Goal: Task Accomplishment & Management: Use online tool/utility

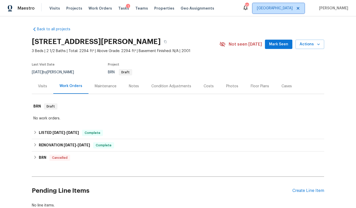
click at [290, 7] on span "[GEOGRAPHIC_DATA]" at bounding box center [275, 8] width 36 height 5
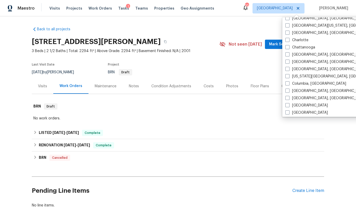
scroll to position [57, 0]
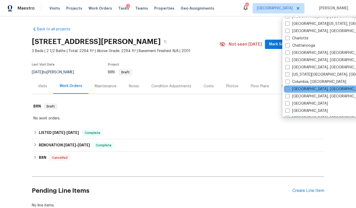
click at [305, 87] on label "[GEOGRAPHIC_DATA], [GEOGRAPHIC_DATA]" at bounding box center [325, 88] width 80 height 5
click at [289, 87] on input "[GEOGRAPHIC_DATA], [GEOGRAPHIC_DATA]" at bounding box center [286, 87] width 3 height 3
checkbox input "true"
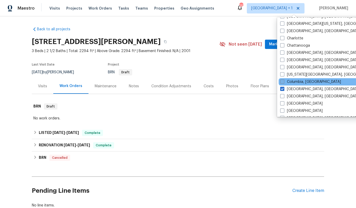
click at [304, 83] on label "Columbia, [GEOGRAPHIC_DATA]" at bounding box center [310, 81] width 61 height 5
click at [284, 83] on input "Columbia, [GEOGRAPHIC_DATA]" at bounding box center [281, 80] width 3 height 3
checkbox input "true"
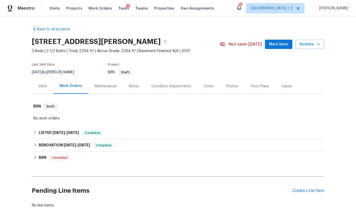
click at [224, 29] on div "Back to all projects [STREET_ADDRESS][PERSON_NAME] 3 Beds | 2 1/2 Baths | Total…" at bounding box center [178, 117] width 292 height 189
click at [118, 8] on span "Tasks" at bounding box center [123, 8] width 11 height 4
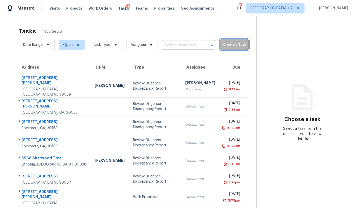
click at [227, 45] on span "Create a Task" at bounding box center [234, 45] width 23 height 6
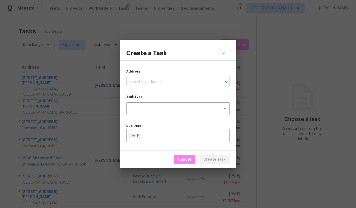
click at [166, 84] on input "text" at bounding box center [170, 82] width 89 height 8
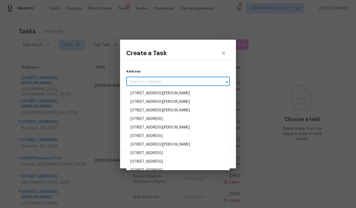
paste input "[STREET_ADDRESS]"
type input "[STREET_ADDRESS]"
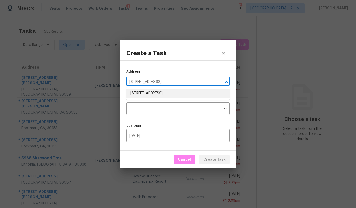
click at [162, 91] on li "[STREET_ADDRESS]" at bounding box center [177, 93] width 103 height 9
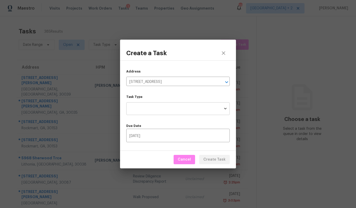
click at [151, 110] on body "Maestro Visits Projects Work Orders Tasks 1 Teams Properties Geo Assignments 13…" at bounding box center [178, 104] width 356 height 208
click at [151, 110] on li "Condition Scoping - Full" at bounding box center [177, 108] width 103 height 9
type input "virtual_full_assessment"
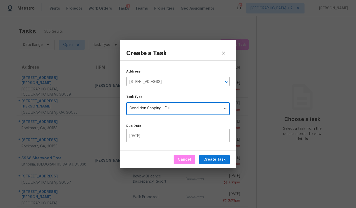
click at [152, 118] on div "Address [STREET_ADDRESS] ​ Task Type Condition Scoping - Full virtual_full_asse…" at bounding box center [178, 105] width 116 height 90
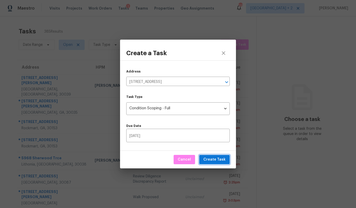
click at [220, 158] on span "Create Task" at bounding box center [214, 159] width 22 height 6
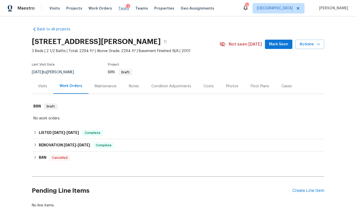
click at [118, 8] on span "Tasks" at bounding box center [123, 8] width 11 height 4
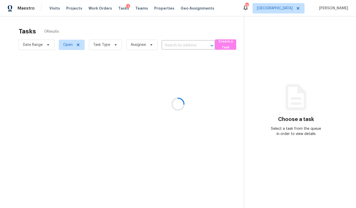
click at [286, 8] on div at bounding box center [178, 104] width 356 height 208
click at [291, 10] on div at bounding box center [178, 104] width 356 height 208
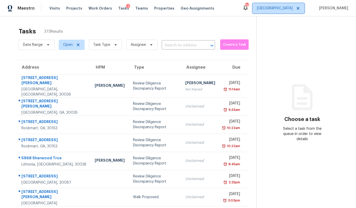
click at [291, 10] on span "[GEOGRAPHIC_DATA]" at bounding box center [275, 8] width 36 height 5
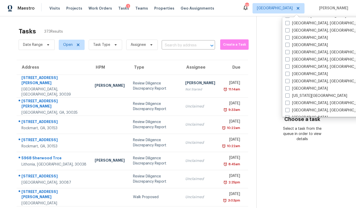
scroll to position [125, 0]
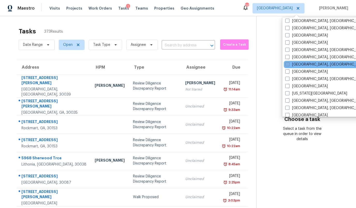
click at [299, 63] on label "[GEOGRAPHIC_DATA], [GEOGRAPHIC_DATA]" at bounding box center [325, 64] width 80 height 5
click at [289, 63] on input "[GEOGRAPHIC_DATA], [GEOGRAPHIC_DATA]" at bounding box center [286, 63] width 3 height 3
checkbox input "true"
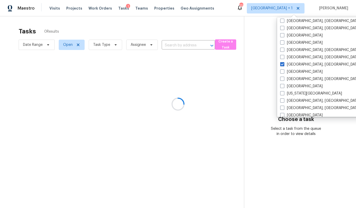
click at [246, 63] on div at bounding box center [178, 104] width 356 height 208
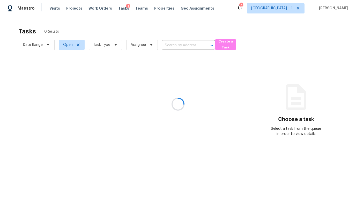
click at [189, 45] on div at bounding box center [178, 104] width 356 height 208
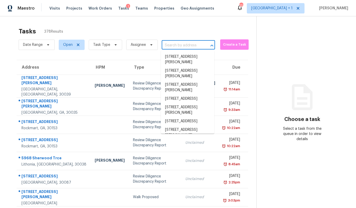
click at [183, 45] on input "text" at bounding box center [181, 45] width 39 height 8
paste input "126 Keel Ln, Simpsonville, SC 29681"
type input "126 Keel Ln, Simpsonville, SC 29681"
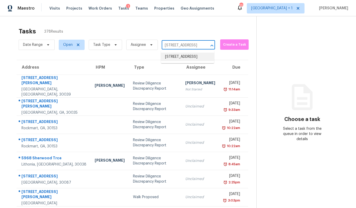
click at [179, 57] on li "126 Keel Ln, Simpsonville, SC 29681" at bounding box center [187, 57] width 53 height 9
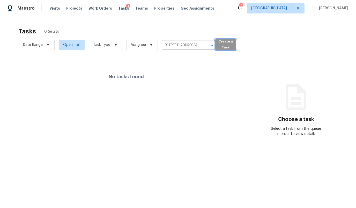
click at [228, 45] on span "Create a Task" at bounding box center [226, 45] width 16 height 12
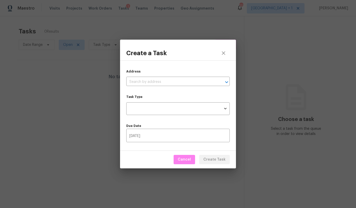
click at [199, 75] on div "Address ​" at bounding box center [177, 77] width 103 height 17
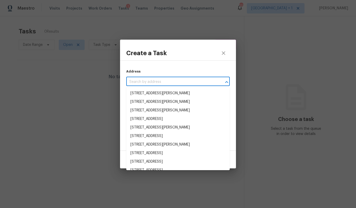
click at [194, 83] on input "text" at bounding box center [170, 82] width 89 height 8
paste input "126 Keel Ln, Simpsonville, SC 29681"
type input "126 Keel Ln, Simpsonville, SC 29681"
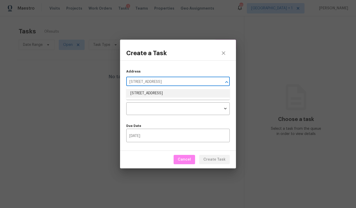
click at [177, 94] on li "126 Keel Ln, Simpsonville, SC 29681" at bounding box center [177, 93] width 103 height 9
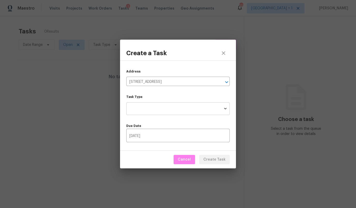
click at [173, 108] on body "Maestro Visits Projects Work Orders Tasks 1 Teams Properties Geo Assignments 12…" at bounding box center [178, 104] width 356 height 208
click at [173, 108] on li "Condition Scoping - Full" at bounding box center [177, 108] width 103 height 9
type input "virtual_full_assessment"
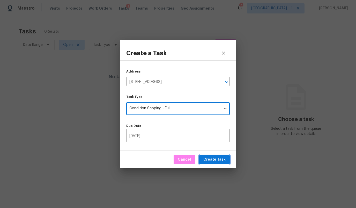
click at [211, 156] on span "Create Task" at bounding box center [214, 159] width 22 height 6
